Goal: Transaction & Acquisition: Purchase product/service

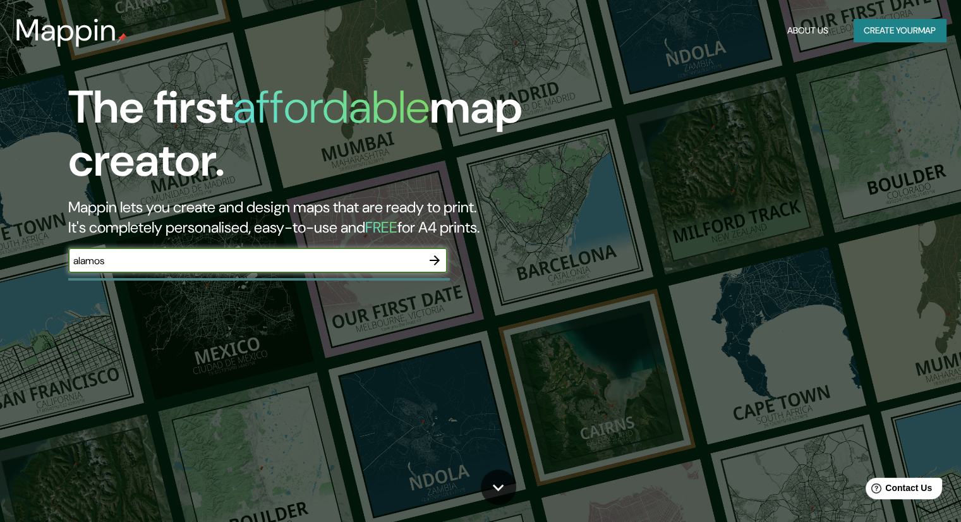
type input "alamos"
click at [432, 261] on icon "button" at bounding box center [434, 260] width 15 height 15
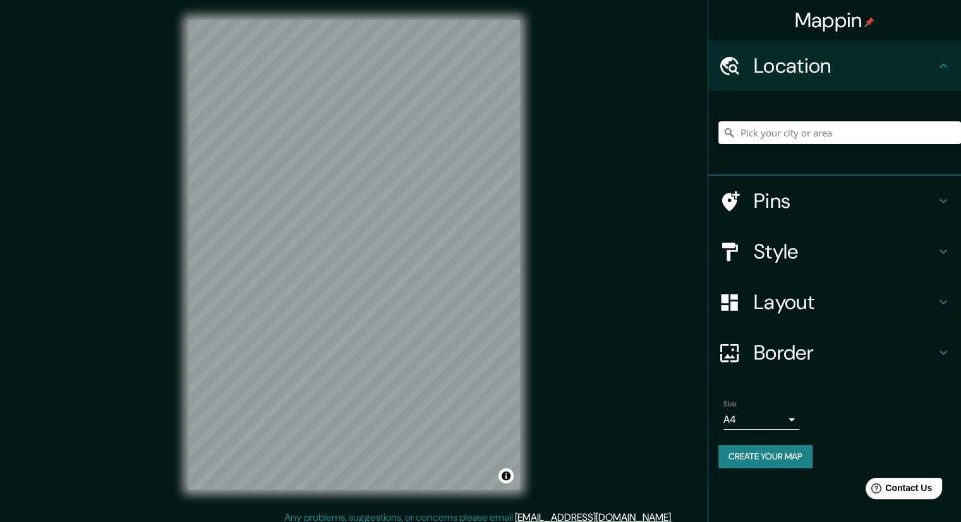
click at [849, 127] on input "Pick your city or area" at bounding box center [839, 132] width 243 height 23
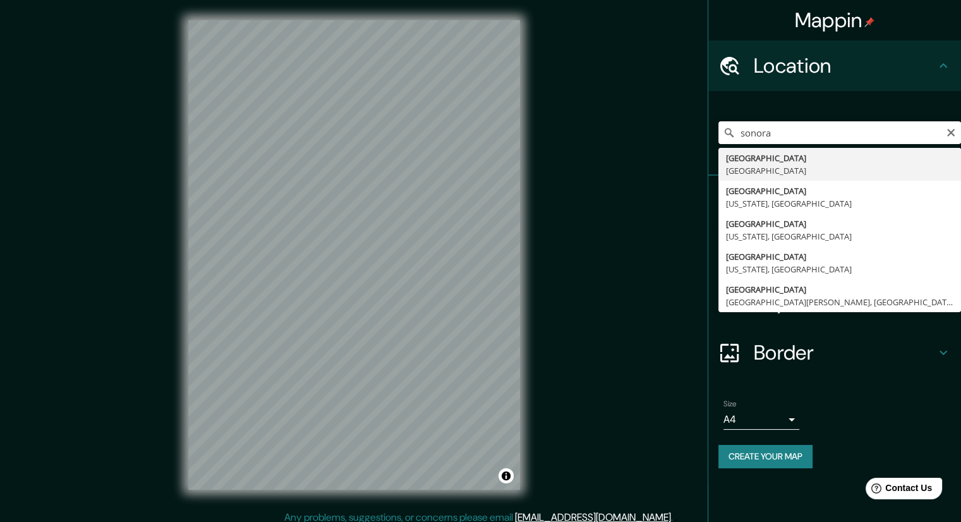
type input "[GEOGRAPHIC_DATA], [GEOGRAPHIC_DATA]"
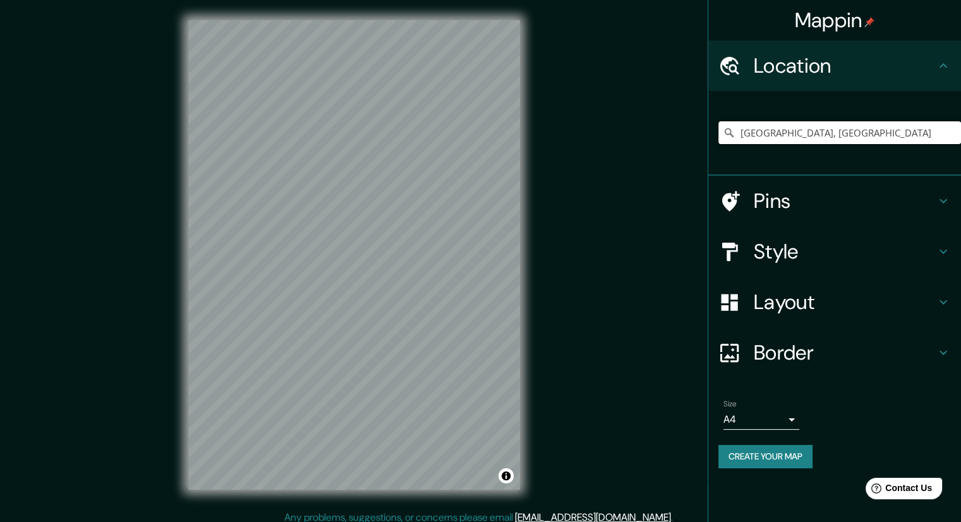
drag, startPoint x: 771, startPoint y: 132, endPoint x: 654, endPoint y: 133, distance: 116.2
click at [654, 133] on div "Mappin Location [GEOGRAPHIC_DATA], [GEOGRAPHIC_DATA] Pins Style Layout Border C…" at bounding box center [480, 265] width 961 height 530
click at [926, 347] on h4 "Border" at bounding box center [845, 352] width 182 height 25
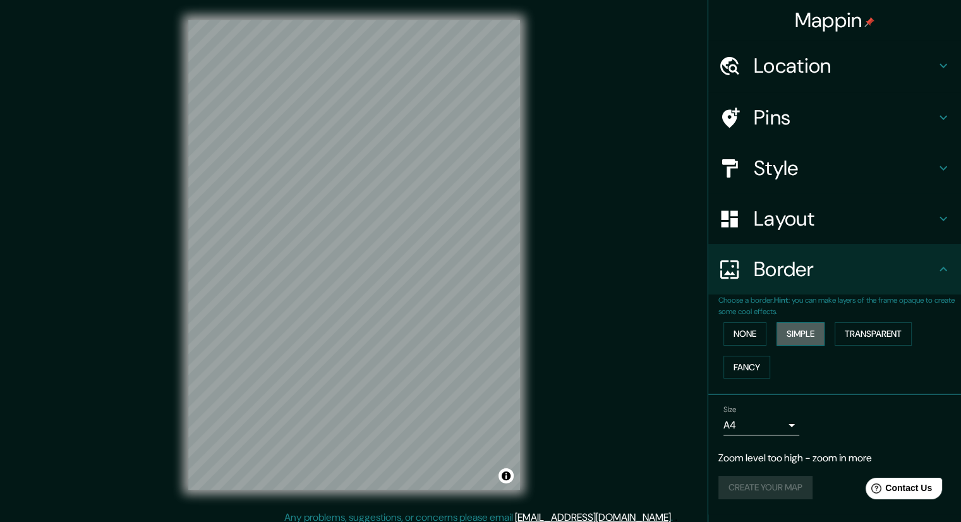
click at [808, 333] on button "Simple" at bounding box center [800, 333] width 48 height 23
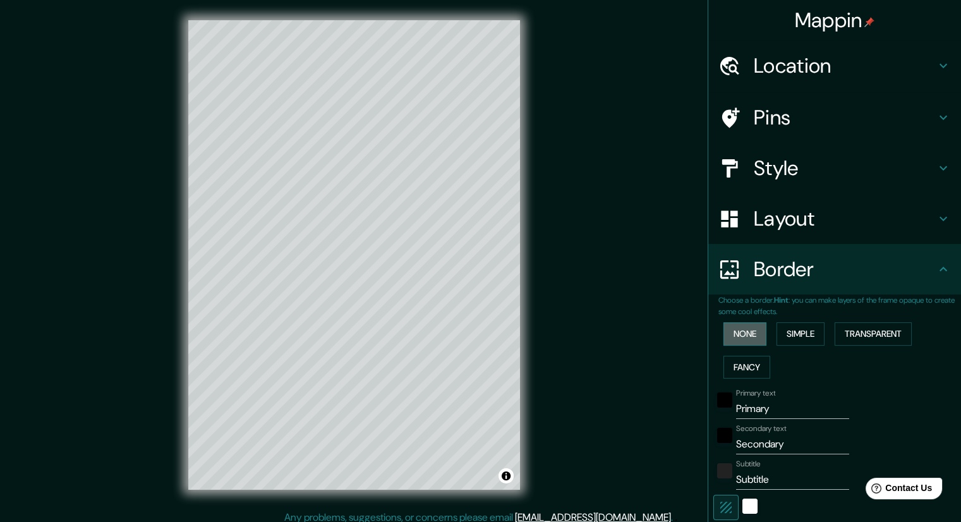
click at [748, 331] on button "None" at bounding box center [744, 333] width 43 height 23
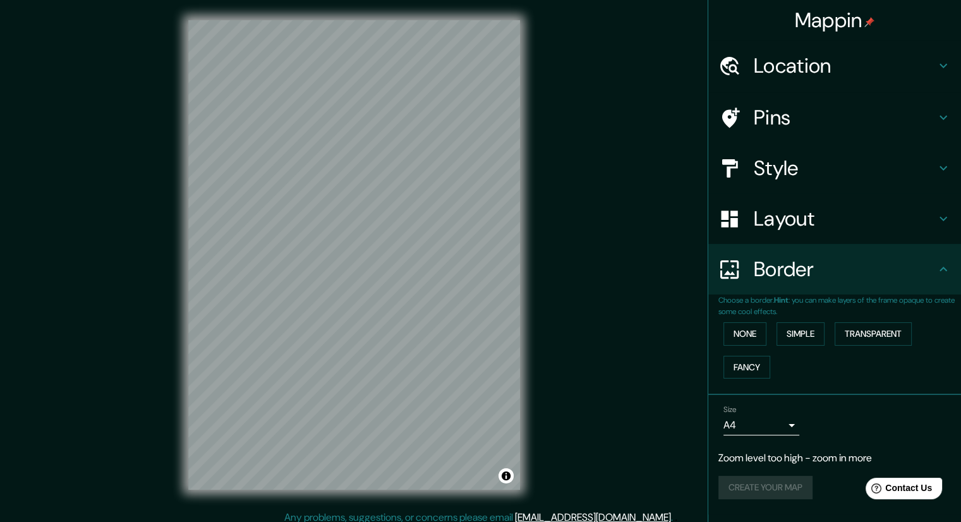
click at [819, 227] on h4 "Layout" at bounding box center [845, 218] width 182 height 25
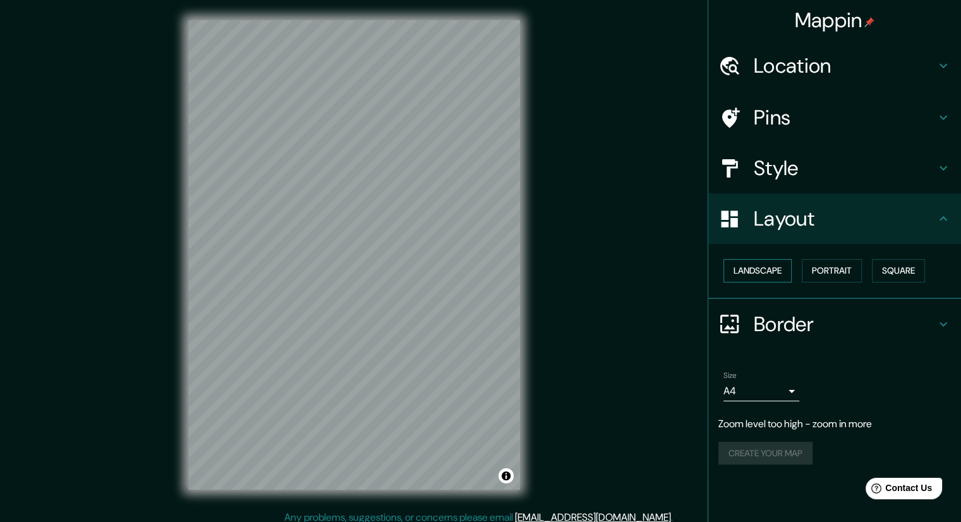
click at [769, 272] on button "Landscape" at bounding box center [757, 270] width 68 height 23
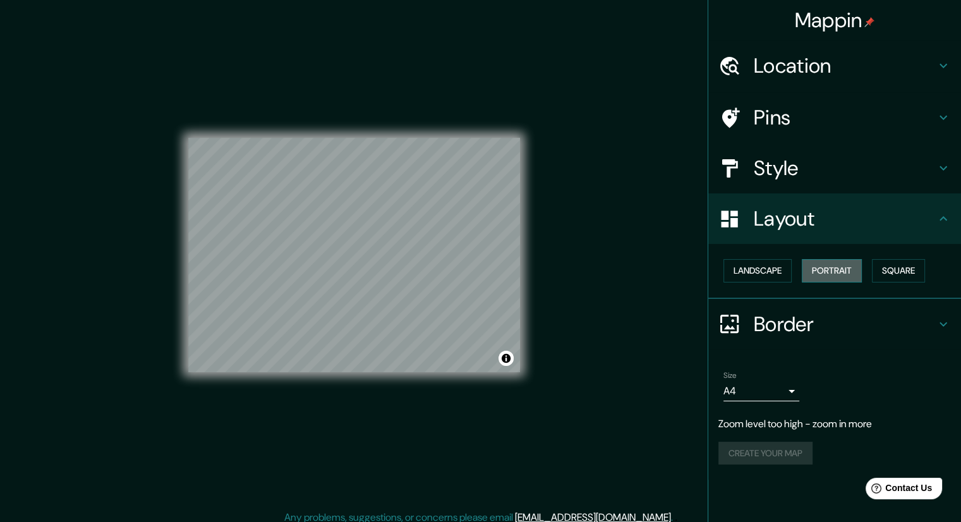
click at [854, 268] on button "Portrait" at bounding box center [832, 270] width 60 height 23
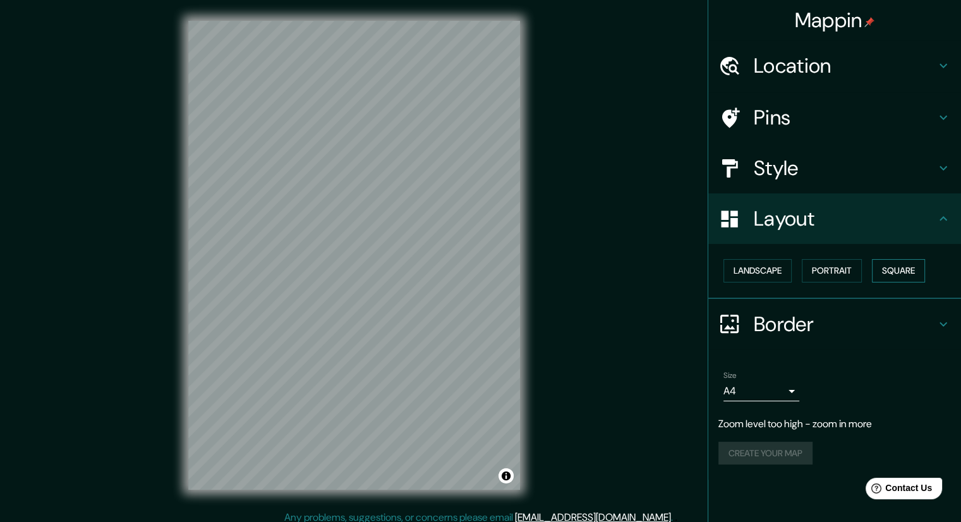
click at [915, 273] on button "Square" at bounding box center [898, 270] width 53 height 23
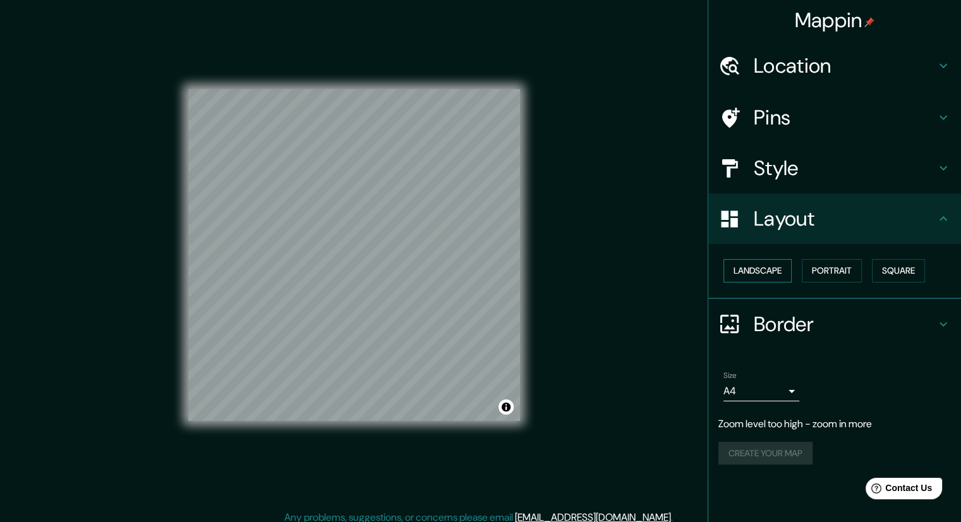
click at [772, 270] on button "Landscape" at bounding box center [757, 270] width 68 height 23
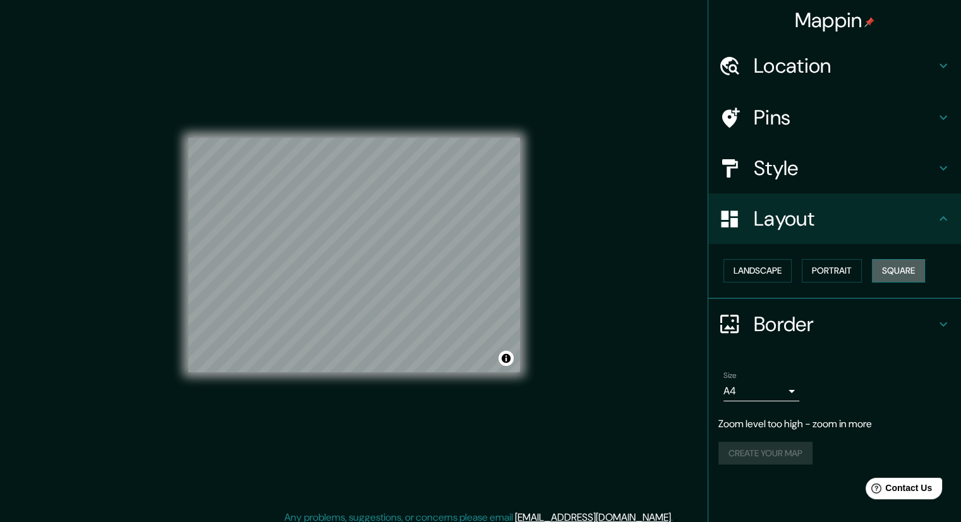
click at [898, 272] on button "Square" at bounding box center [898, 270] width 53 height 23
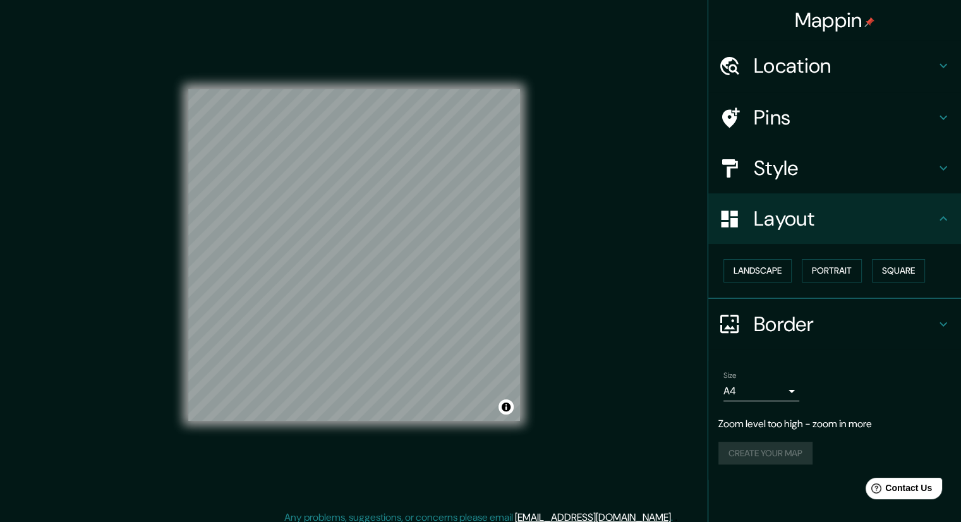
click at [777, 159] on h4 "Style" at bounding box center [845, 167] width 182 height 25
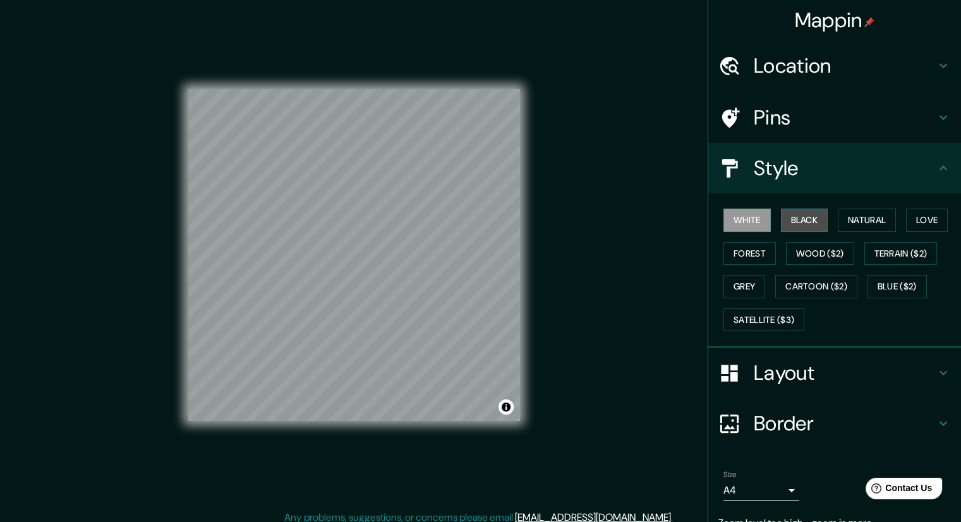
click at [801, 223] on button "Black" at bounding box center [804, 219] width 47 height 23
click at [754, 254] on button "Forest" at bounding box center [749, 253] width 52 height 23
click at [745, 221] on button "White" at bounding box center [746, 219] width 47 height 23
click at [860, 217] on button "Natural" at bounding box center [867, 219] width 58 height 23
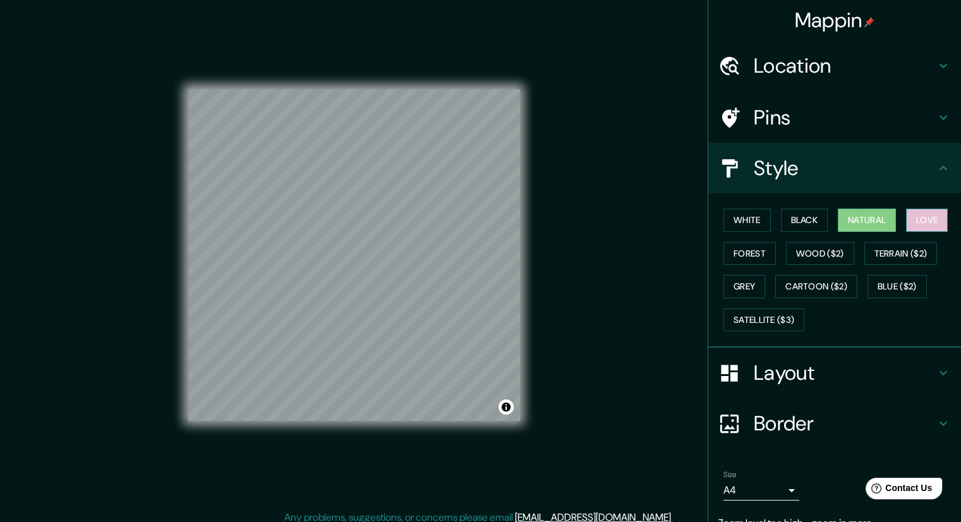
click at [925, 219] on button "Love" at bounding box center [927, 219] width 42 height 23
click at [863, 215] on button "Natural" at bounding box center [867, 219] width 58 height 23
click at [795, 219] on button "Black" at bounding box center [804, 219] width 47 height 23
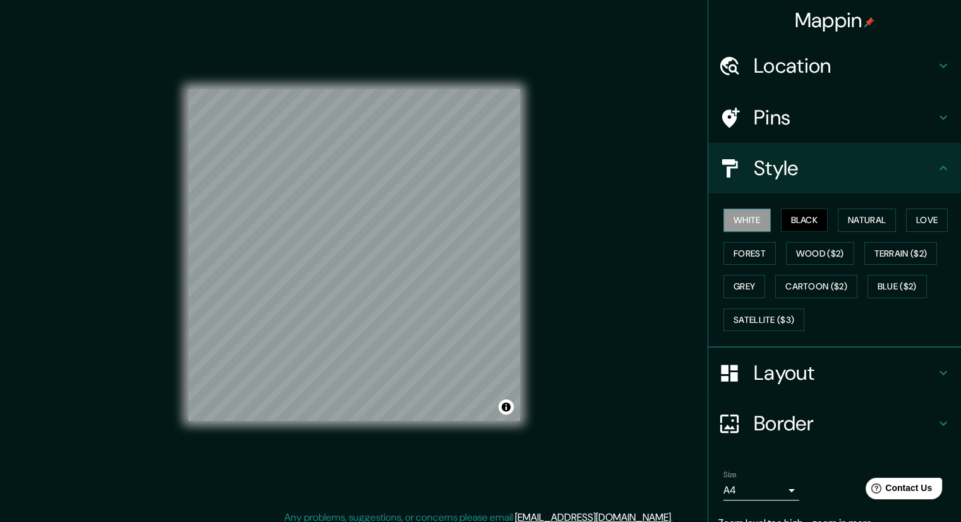
click at [747, 217] on button "White" at bounding box center [746, 219] width 47 height 23
click at [746, 242] on button "Forest" at bounding box center [749, 253] width 52 height 23
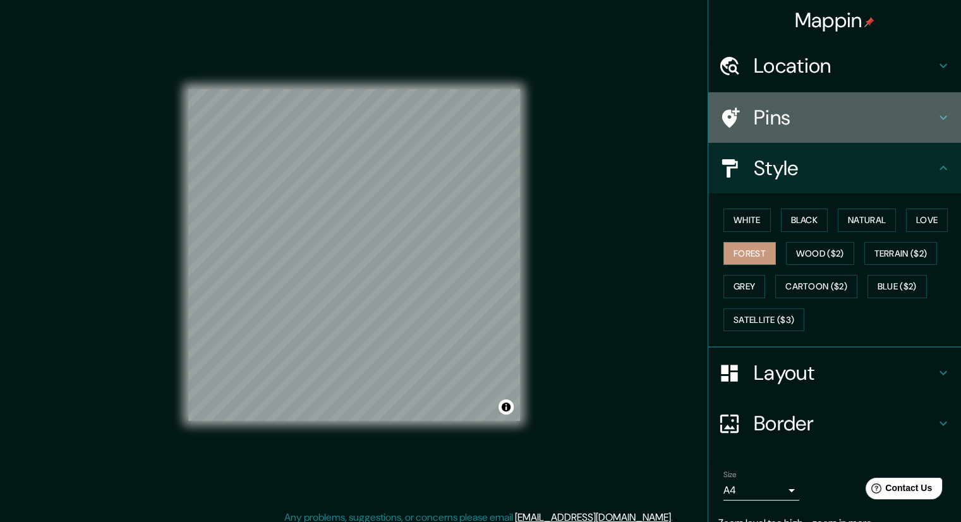
click at [908, 122] on h4 "Pins" at bounding box center [845, 117] width 182 height 25
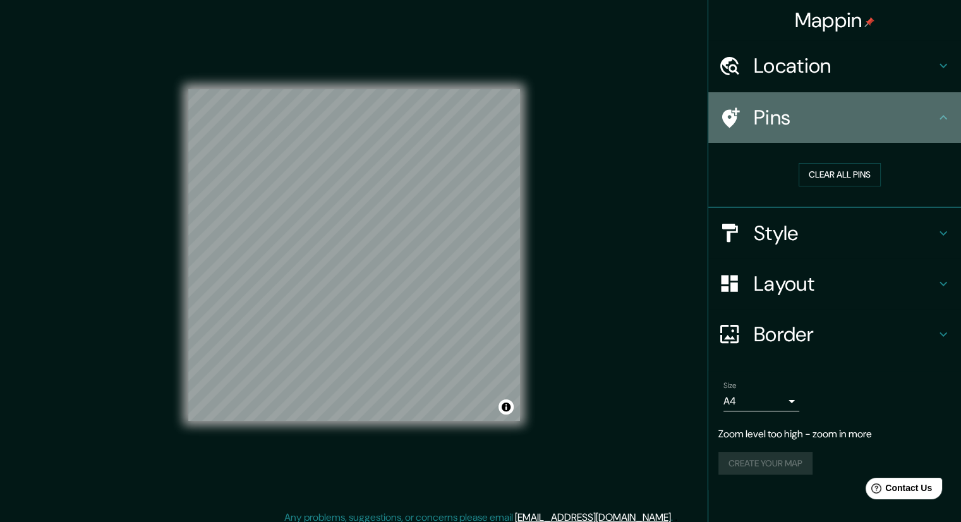
click at [903, 124] on h4 "Pins" at bounding box center [845, 117] width 182 height 25
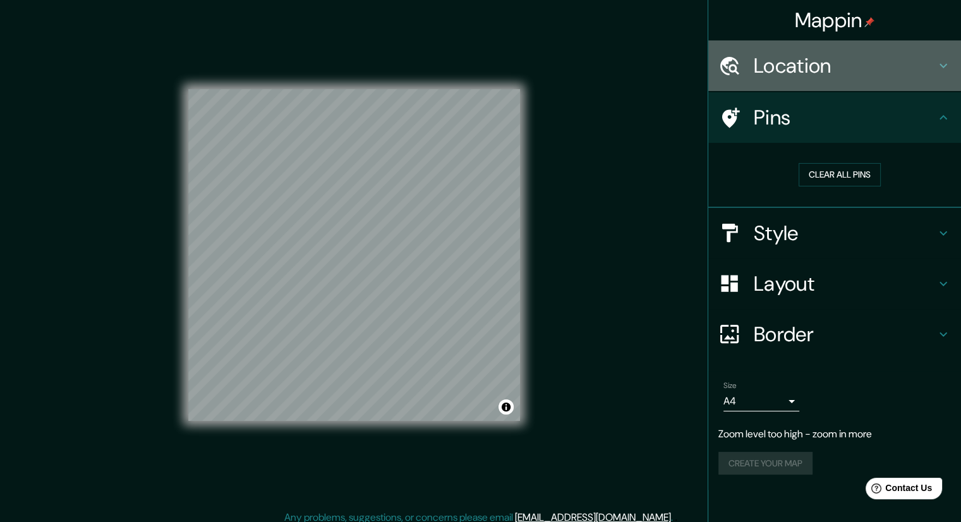
click at [941, 81] on div "Location" at bounding box center [834, 65] width 253 height 51
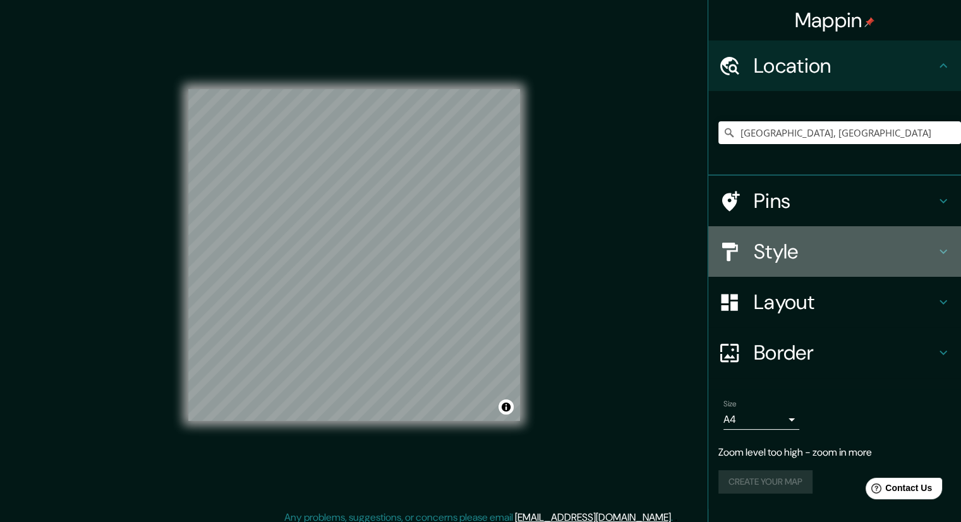
click at [859, 251] on h4 "Style" at bounding box center [845, 251] width 182 height 25
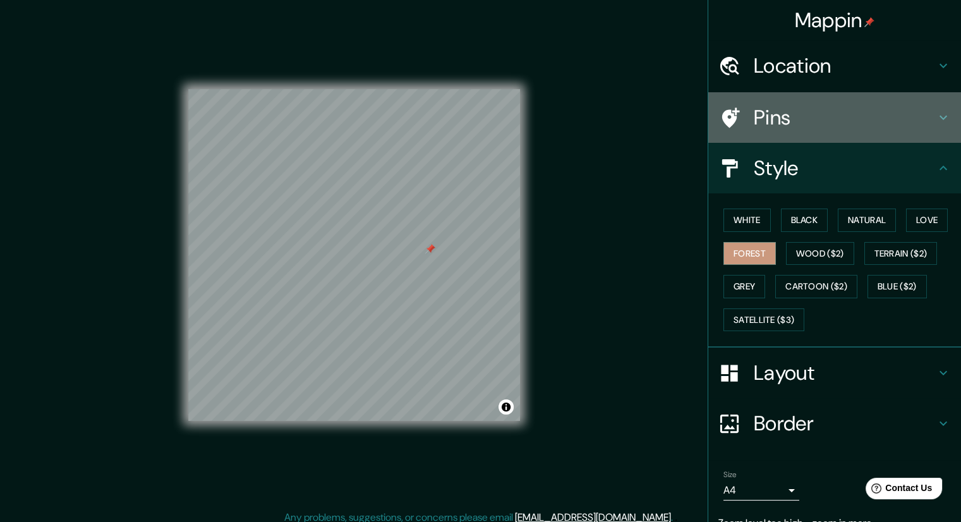
click at [826, 120] on h4 "Pins" at bounding box center [845, 117] width 182 height 25
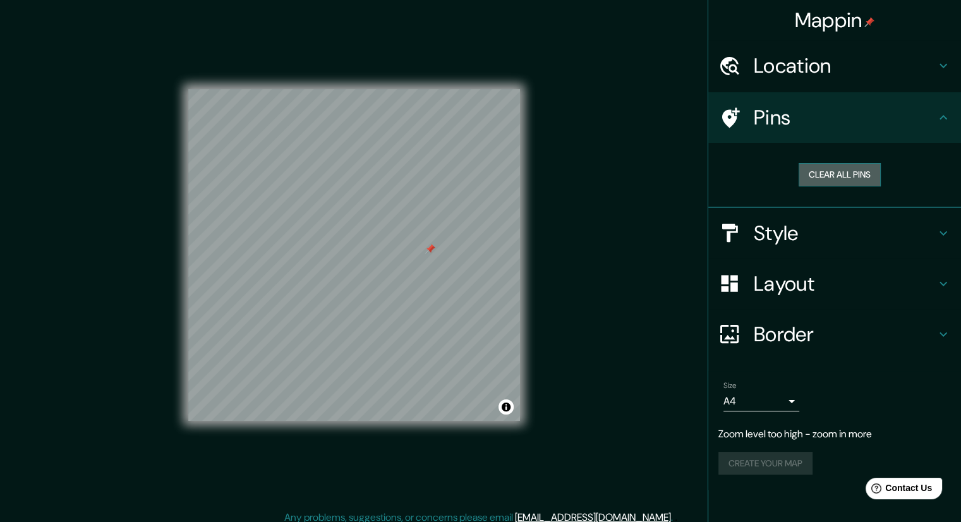
click at [829, 172] on button "Clear all pins" at bounding box center [839, 174] width 82 height 23
